Goal: Answer question/provide support

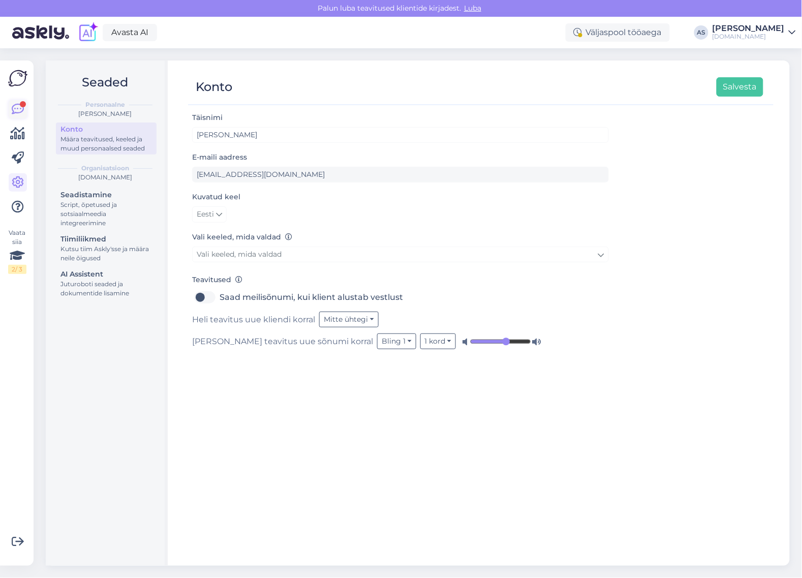
click at [12, 110] on icon at bounding box center [18, 109] width 12 height 12
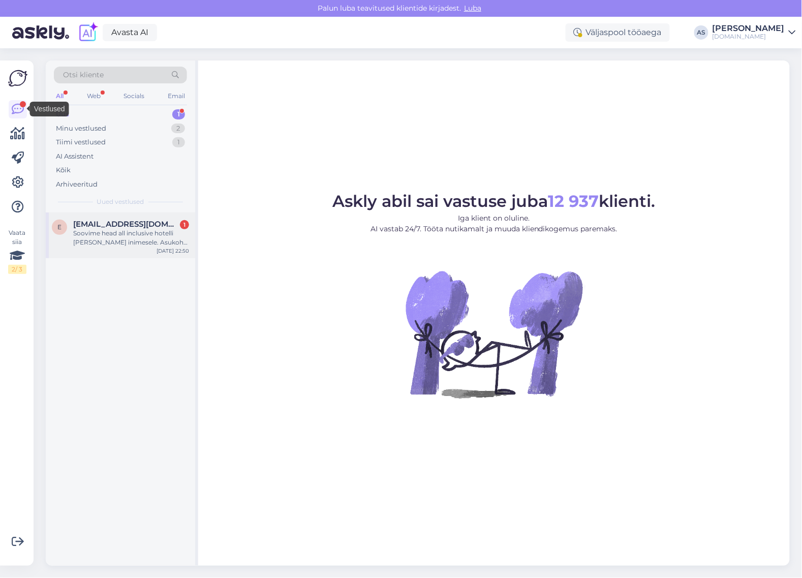
click at [109, 237] on div "Soovime head all inclusive hotelli [PERSON_NAME] inimesele. Asukoht peab olema …" at bounding box center [131, 238] width 116 height 18
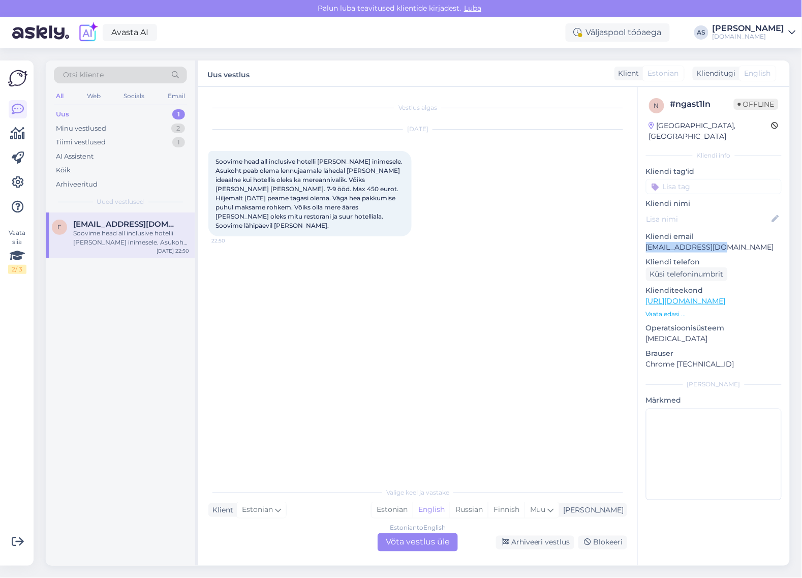
drag, startPoint x: 726, startPoint y: 239, endPoint x: 642, endPoint y: 234, distance: 84.0
click at [640, 232] on div "n # ngast1ln Offline [GEOGRAPHIC_DATA], [GEOGRAPHIC_DATA] Kliendi info Kliendi …" at bounding box center [714, 301] width 152 height 428
drag, startPoint x: 732, startPoint y: 236, endPoint x: 637, endPoint y: 234, distance: 95.6
click at [637, 234] on div "n # ngast1ln Offline [GEOGRAPHIC_DATA], [GEOGRAPHIC_DATA] Kliendi info Kliendi …" at bounding box center [713, 326] width 152 height 479
copy p "[EMAIL_ADDRESS][DOMAIN_NAME]"
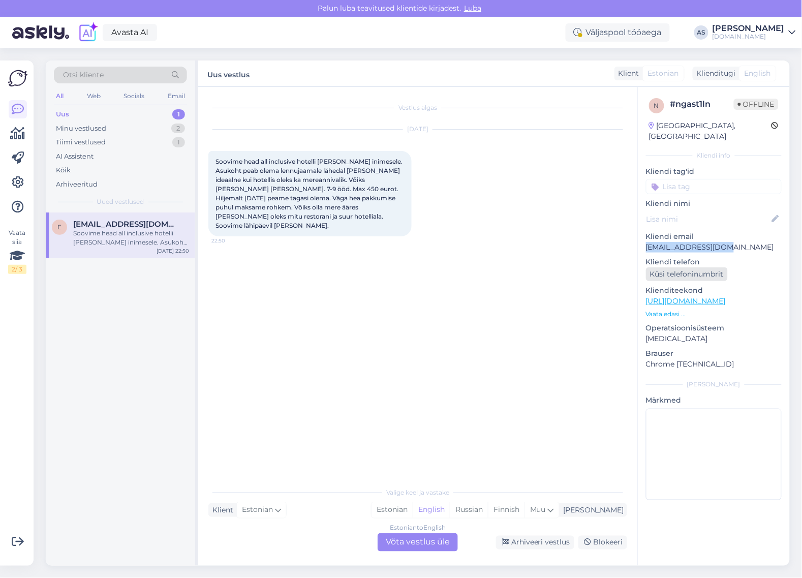
copy p "[EMAIL_ADDRESS][DOMAIN_NAME]"
click at [425, 549] on div "Estonian to English Võta vestlus üle" at bounding box center [418, 542] width 80 height 18
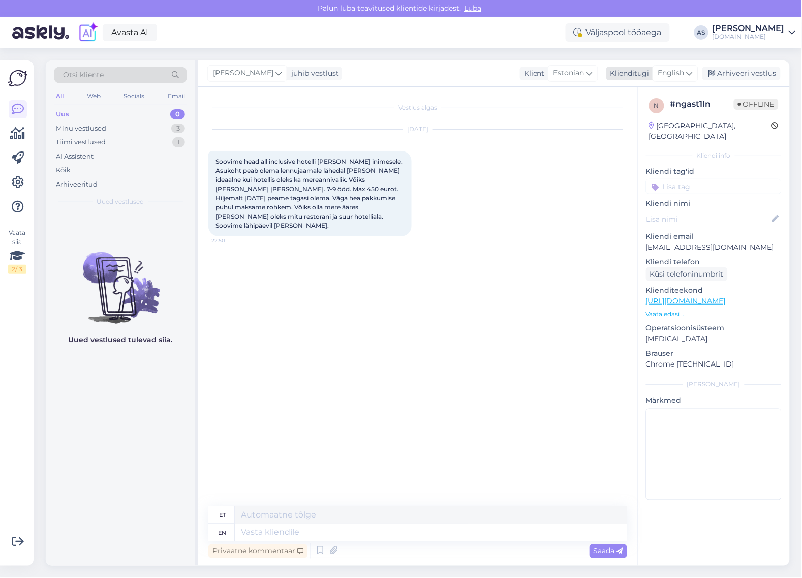
click at [674, 72] on span "English" at bounding box center [671, 73] width 26 height 11
type input "est"
click at [629, 117] on link "Estonian" at bounding box center [653, 118] width 112 height 16
click at [309, 545] on div "Privaatne kommentaar Saada" at bounding box center [417, 550] width 419 height 19
click at [313, 528] on textarea at bounding box center [417, 530] width 419 height 21
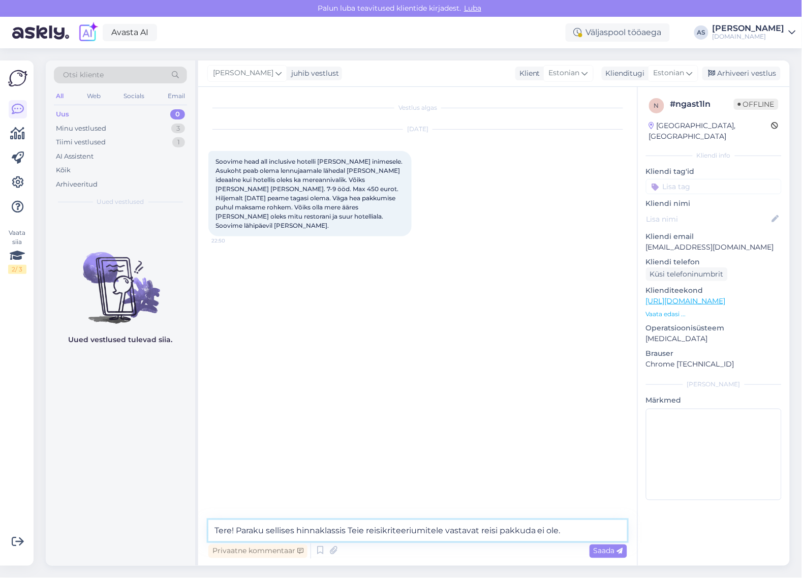
click at [571, 530] on textarea "Tere! Paraku sellises hinnaklassis Teie reisikriteeriumitele vastavat reisi pak…" at bounding box center [417, 530] width 419 height 21
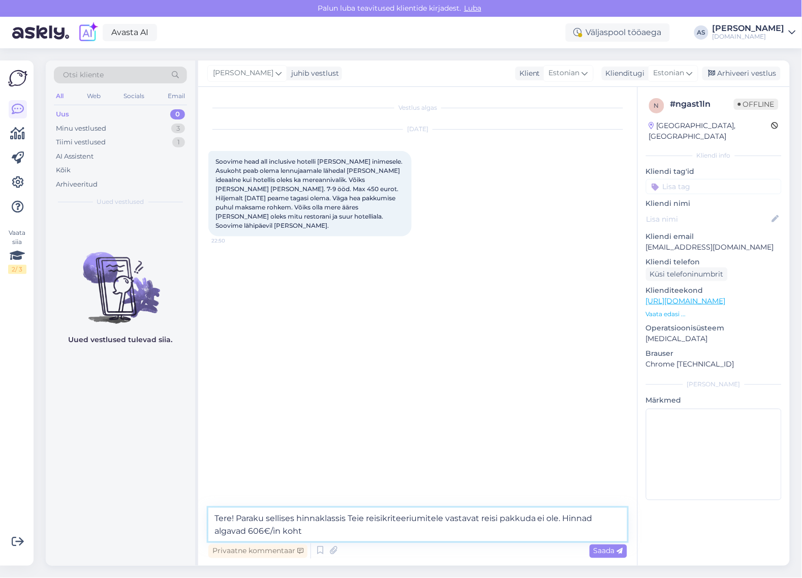
type textarea "Tere! Paraku sellises hinnaklassis Teie reisikriteeriumitele vastavat reisi pak…"
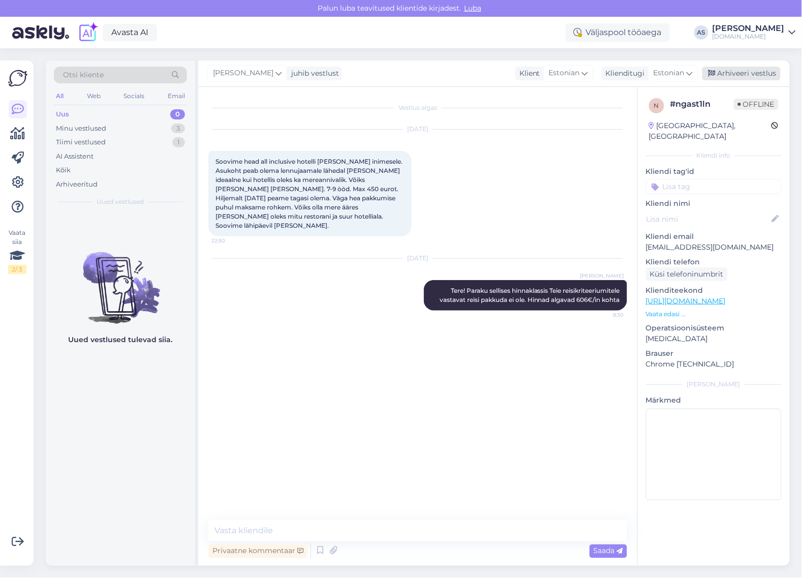
click at [767, 74] on div "Arhiveeri vestlus" at bounding box center [741, 74] width 78 height 14
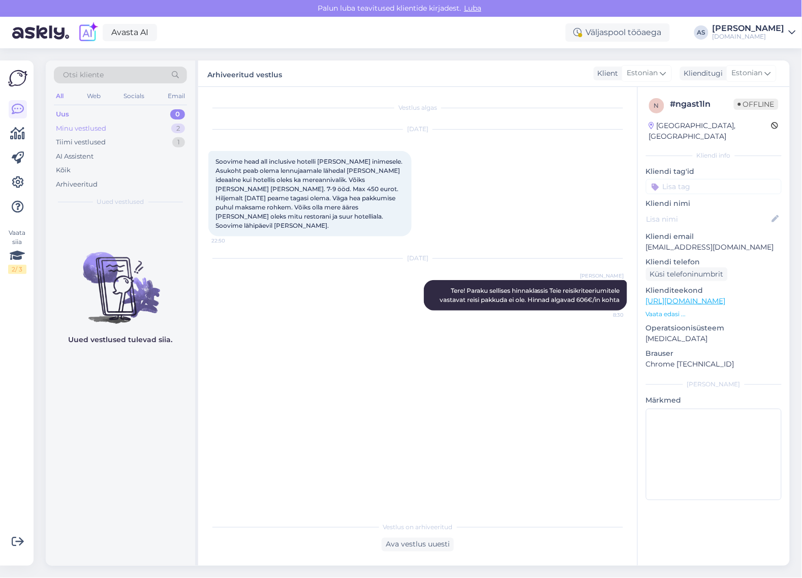
click at [143, 130] on div "Minu vestlused 2" at bounding box center [120, 128] width 133 height 14
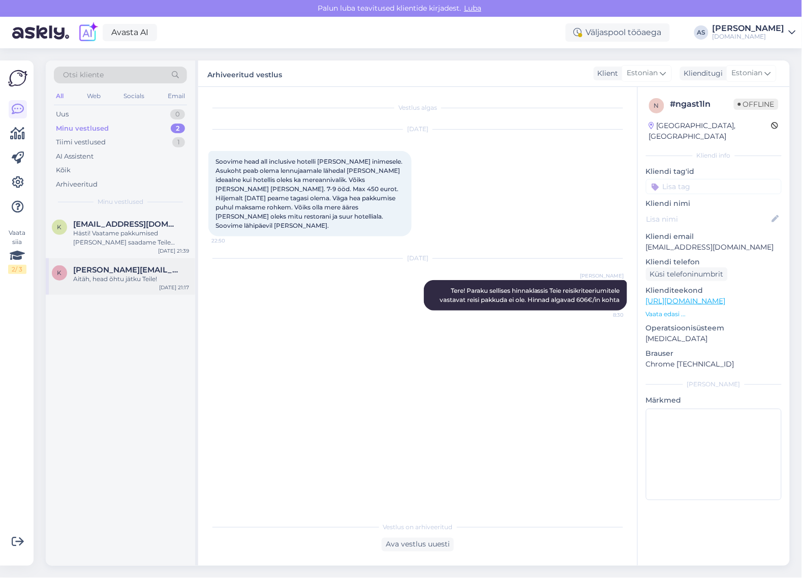
click at [103, 275] on div "Aitäh, head õhtu jätku Teile!" at bounding box center [131, 278] width 116 height 9
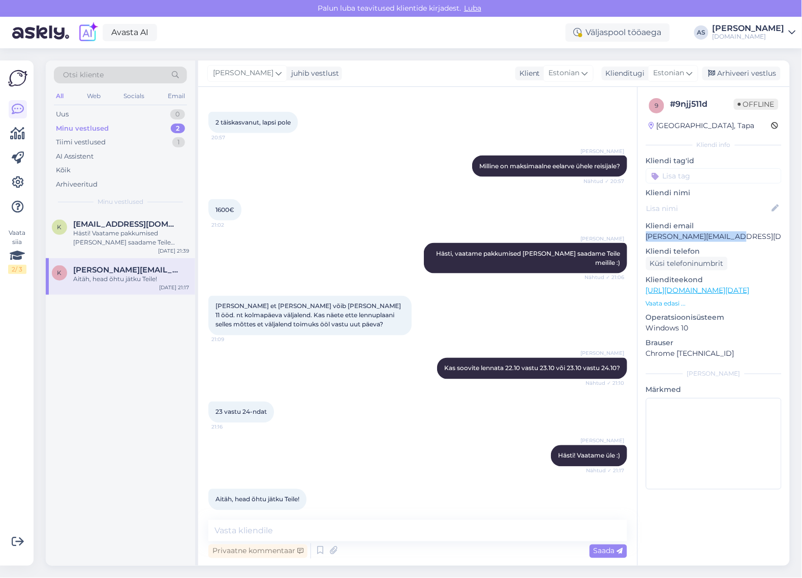
drag, startPoint x: 681, startPoint y: 239, endPoint x: 641, endPoint y: 241, distance: 39.7
click at [641, 241] on div "9 # 9njj511d Offline [GEOGRAPHIC_DATA], Tapa Kliendi info Kliendi tag'id Kliend…" at bounding box center [714, 296] width 152 height 418
copy p "[PERSON_NAME][EMAIL_ADDRESS][DOMAIN_NAME]"
click at [700, 237] on p "[PERSON_NAME][EMAIL_ADDRESS][DOMAIN_NAME]" at bounding box center [714, 236] width 136 height 11
drag, startPoint x: 735, startPoint y: 234, endPoint x: 646, endPoint y: 236, distance: 89.4
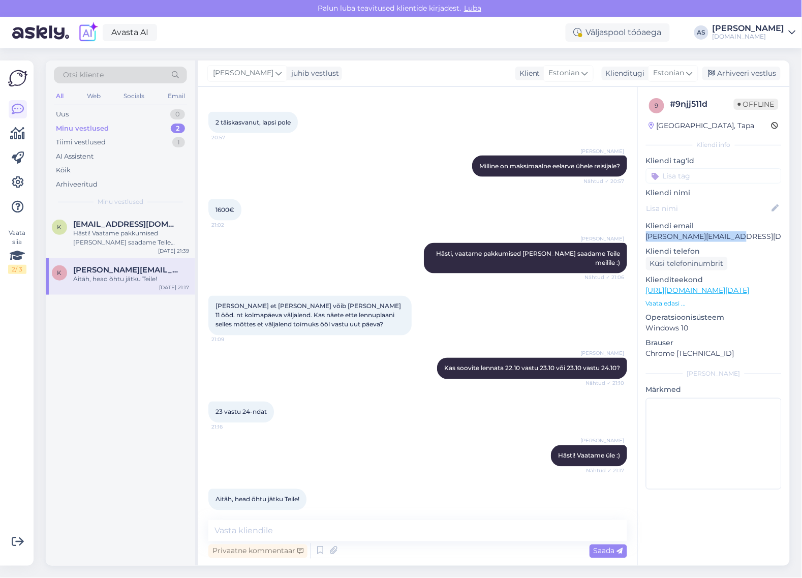
click at [646, 236] on p "[PERSON_NAME][EMAIL_ADDRESS][DOMAIN_NAME]" at bounding box center [714, 236] width 136 height 11
copy p "[PERSON_NAME][EMAIL_ADDRESS][DOMAIN_NAME]"
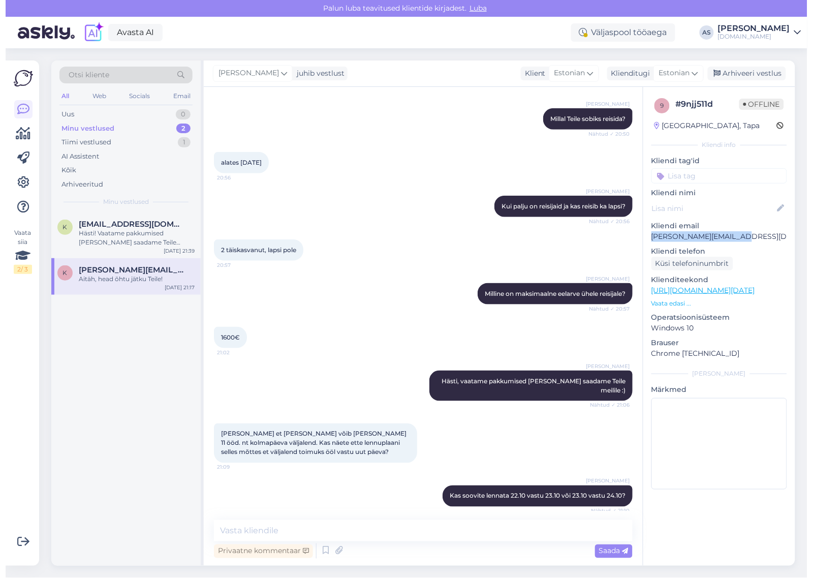
scroll to position [235, 0]
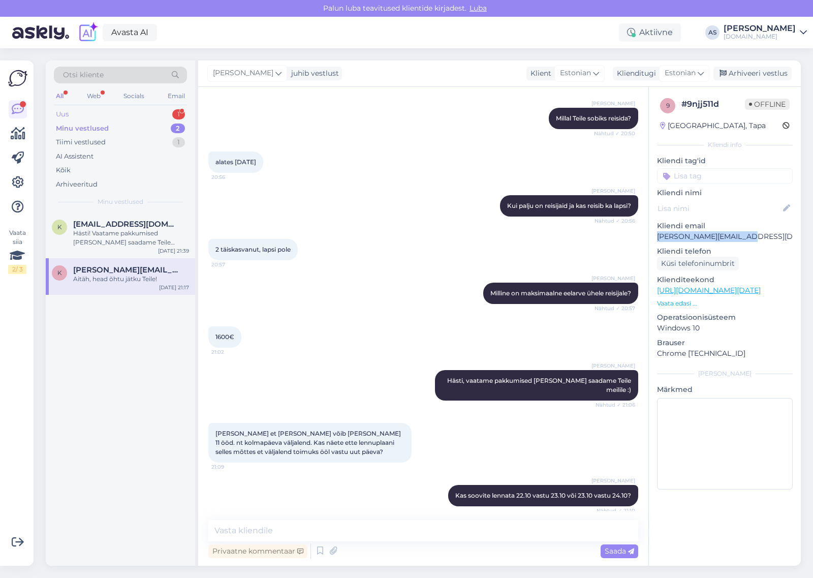
click at [117, 118] on div "Uus 1" at bounding box center [120, 114] width 133 height 14
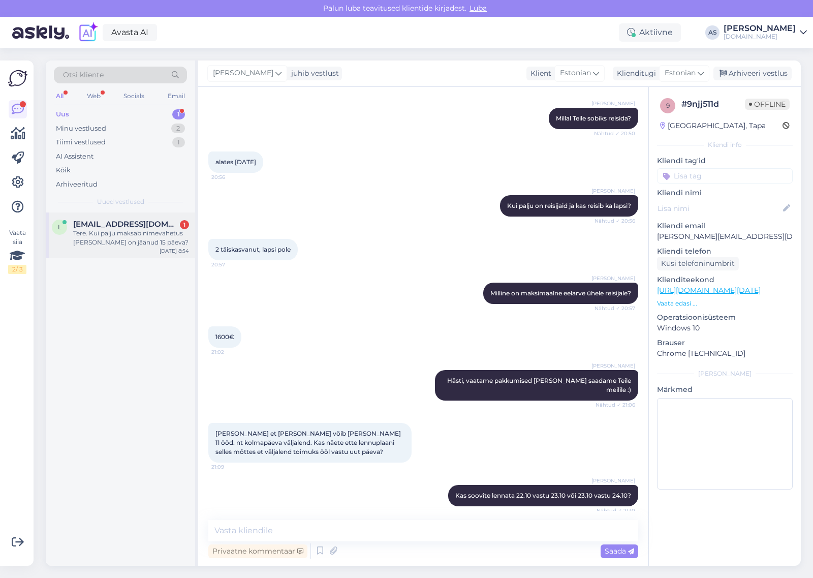
click at [141, 240] on div "Tere. Kui palju maksab nimevahetus [PERSON_NAME] on jäänud 15 päeva?" at bounding box center [131, 238] width 116 height 18
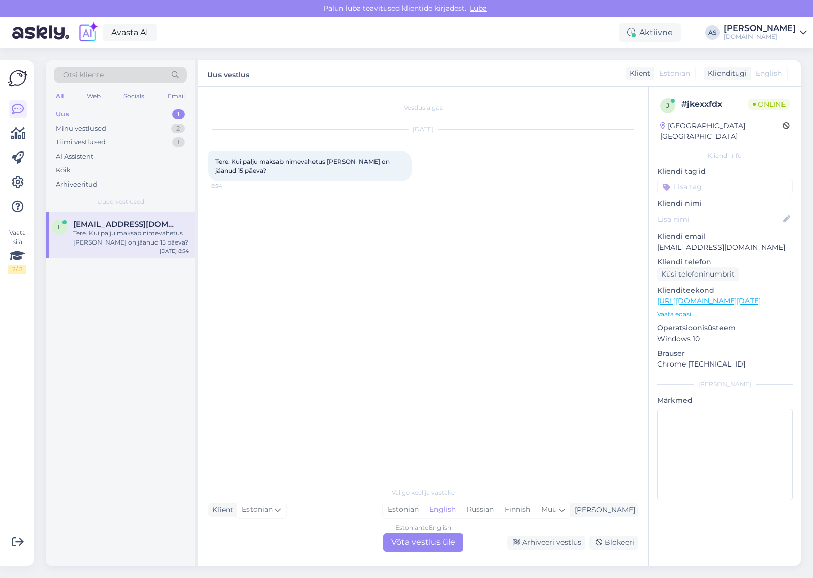
scroll to position [0, 0]
click at [433, 538] on div "Estonian to English Võta vestlus üle" at bounding box center [423, 542] width 80 height 18
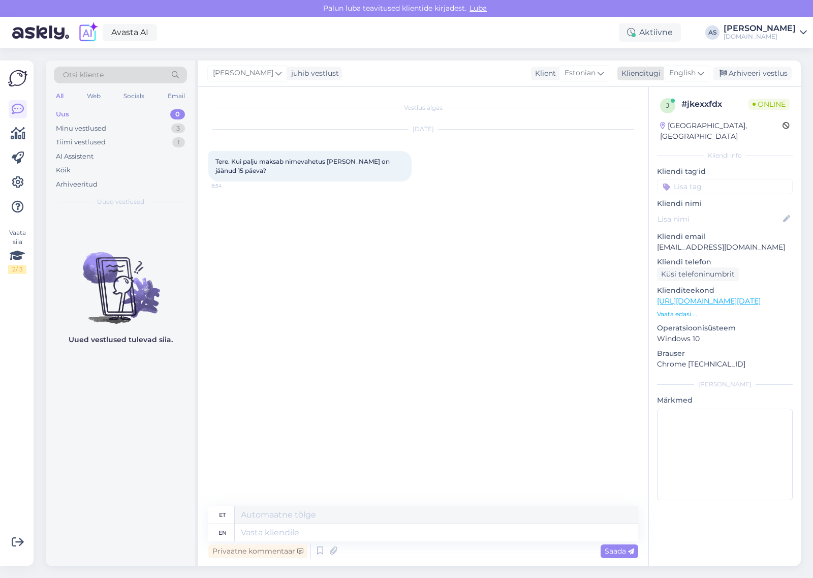
click at [690, 72] on span "English" at bounding box center [682, 73] width 26 height 11
click at [654, 116] on link "Estonian" at bounding box center [664, 118] width 112 height 16
click at [336, 525] on textarea at bounding box center [423, 530] width 430 height 21
type textarea "Tere, palun kirjutage oma soovist meilile viimase kirja jätkuks ning siis saame…"
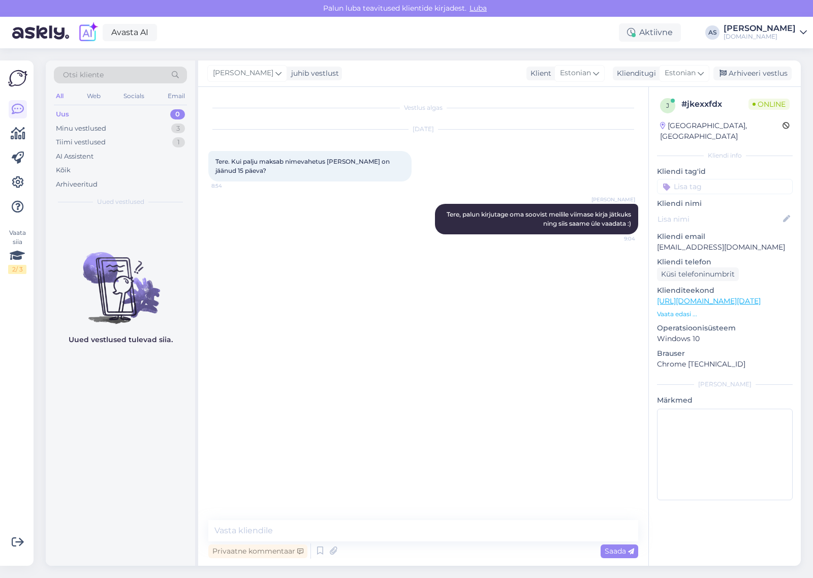
click at [682, 296] on link "[URL][DOMAIN_NAME][DATE]" at bounding box center [709, 300] width 104 height 9
click at [759, 74] on div "Arhiveeri vestlus" at bounding box center [752, 74] width 78 height 14
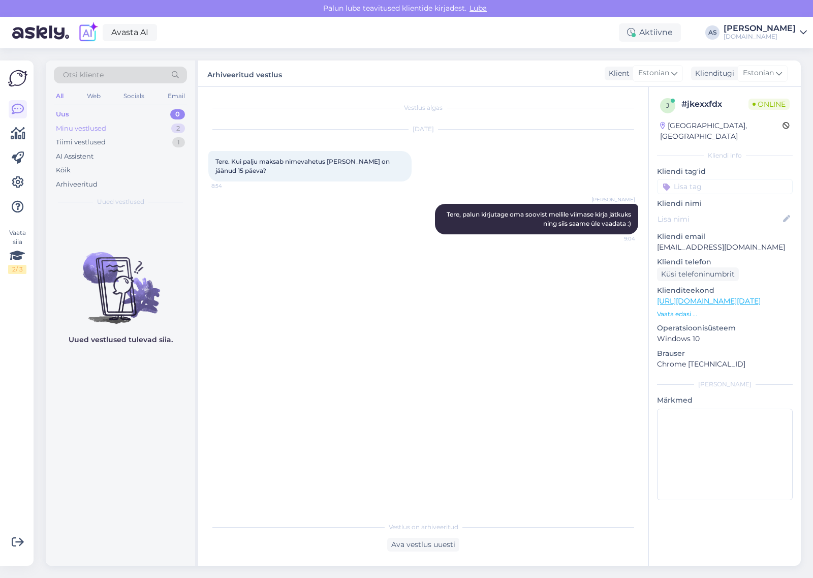
click at [161, 130] on div "Minu vestlused 2" at bounding box center [120, 128] width 133 height 14
